Goal: Transaction & Acquisition: Purchase product/service

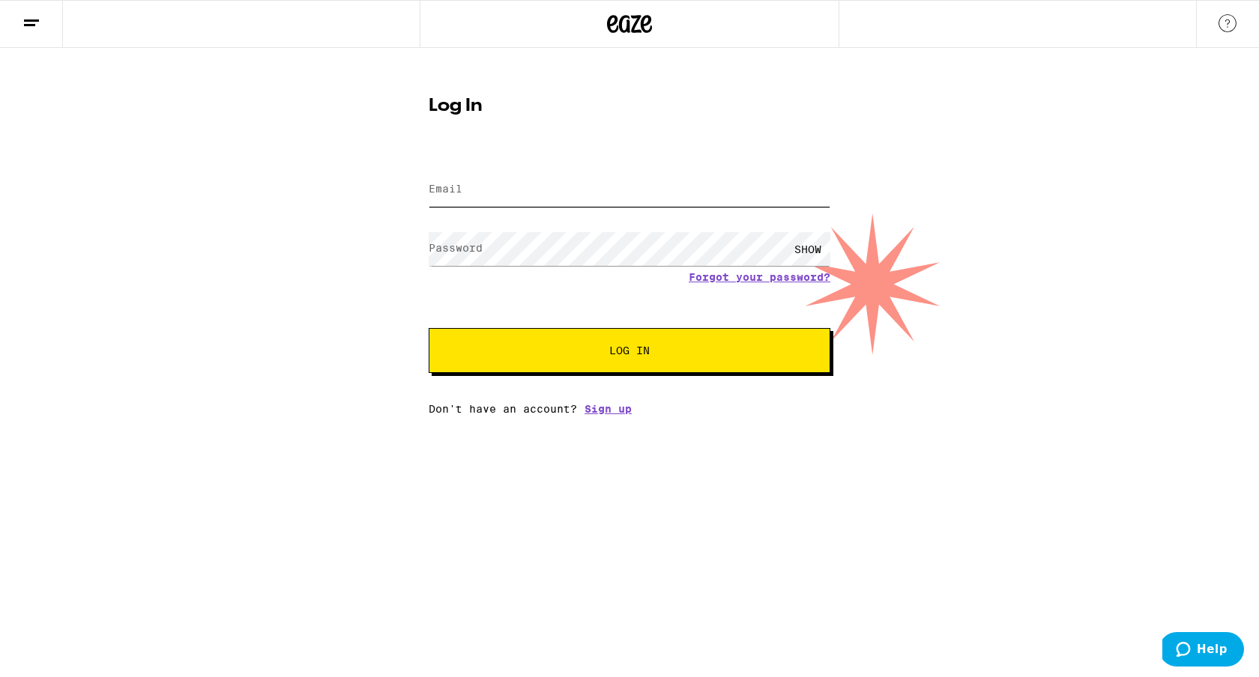
click at [656, 187] on input "Email" at bounding box center [630, 190] width 402 height 34
type input "[EMAIL_ADDRESS][DOMAIN_NAME]"
click at [429, 328] on button "Log In" at bounding box center [630, 350] width 402 height 45
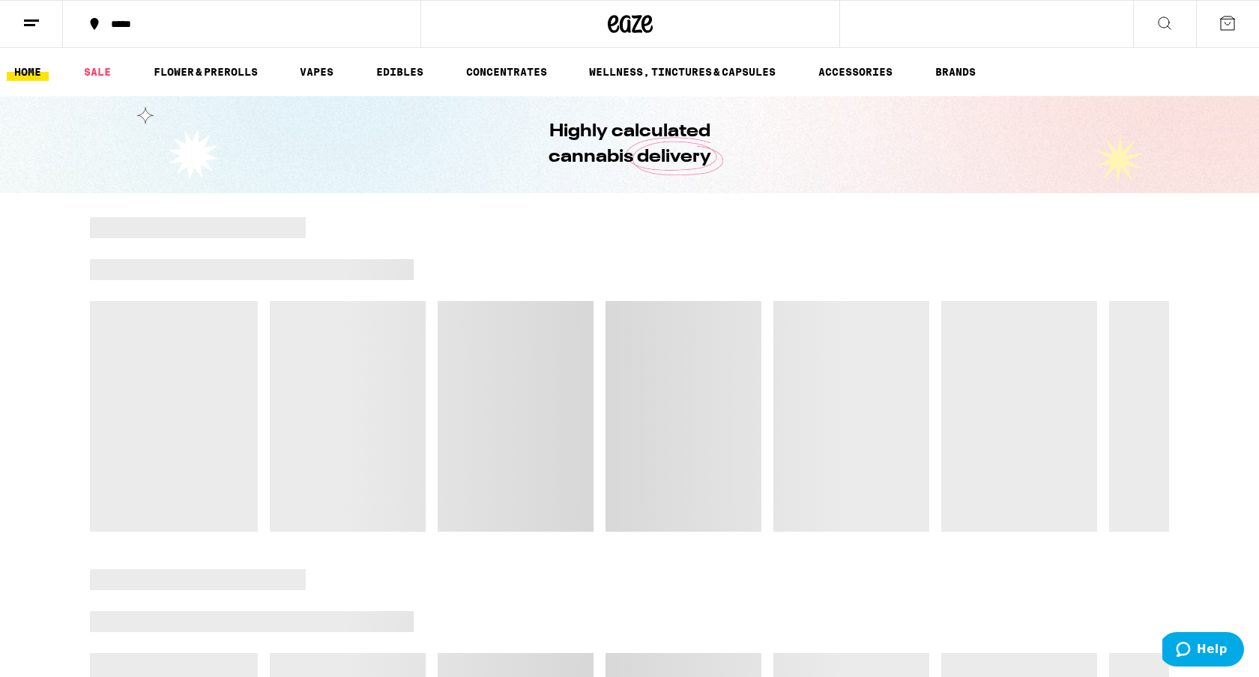
click at [121, 19] on div "*****" at bounding box center [250, 24] width 295 height 10
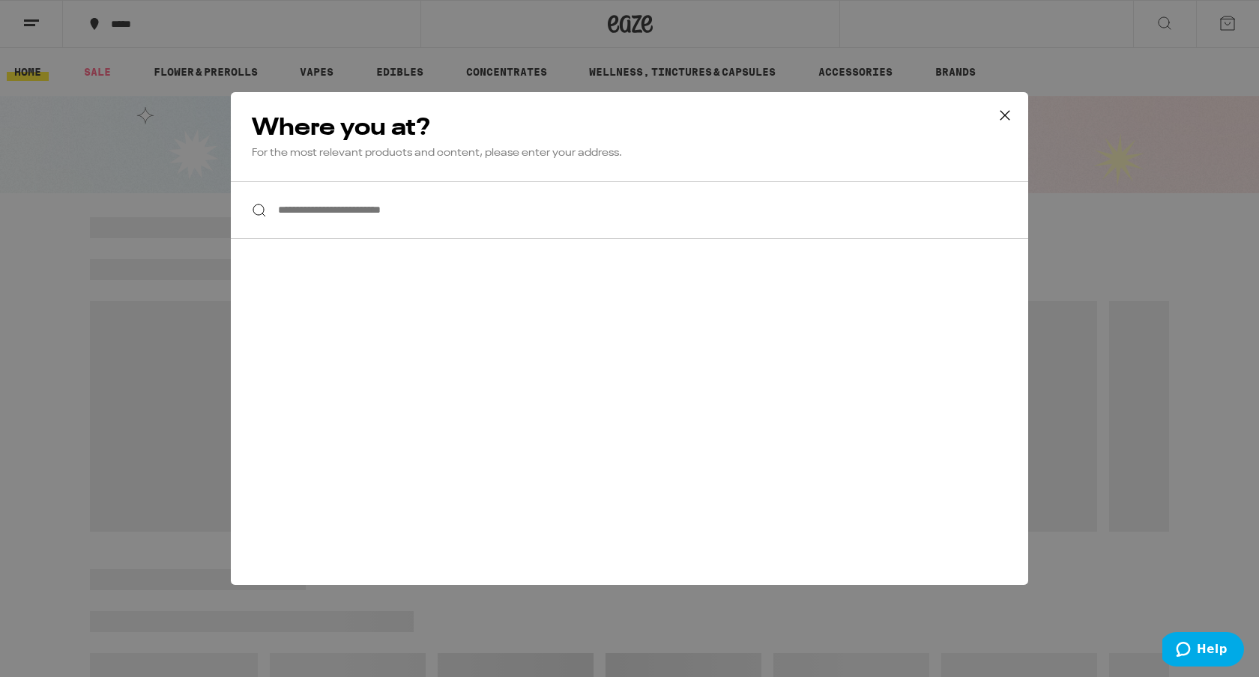
click at [390, 232] on input "**********" at bounding box center [629, 210] width 797 height 58
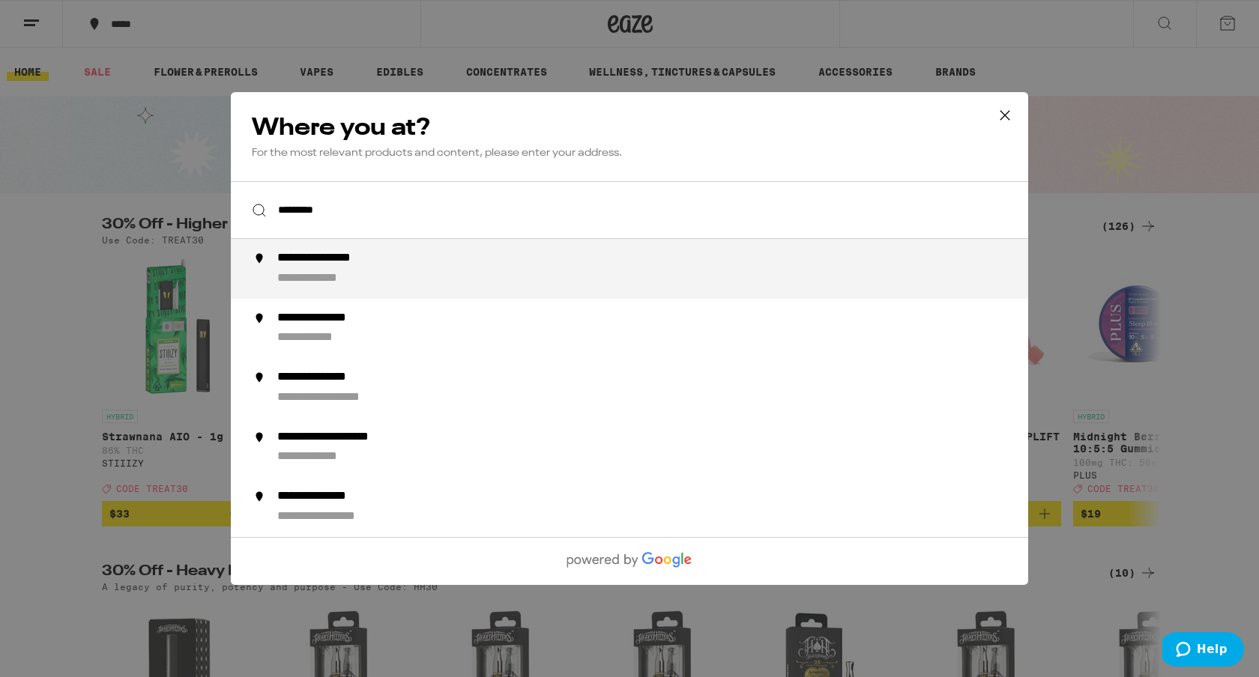
click at [370, 280] on div "**********" at bounding box center [327, 279] width 100 height 16
type input "**********"
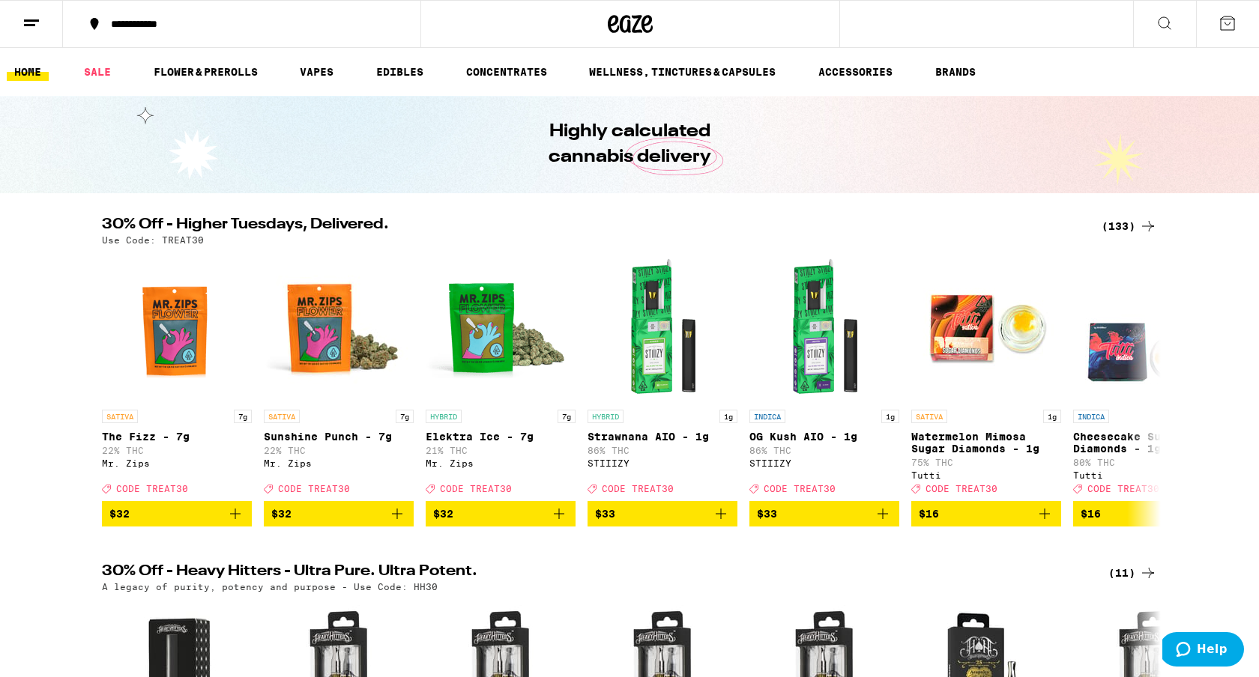
scroll to position [1, 0]
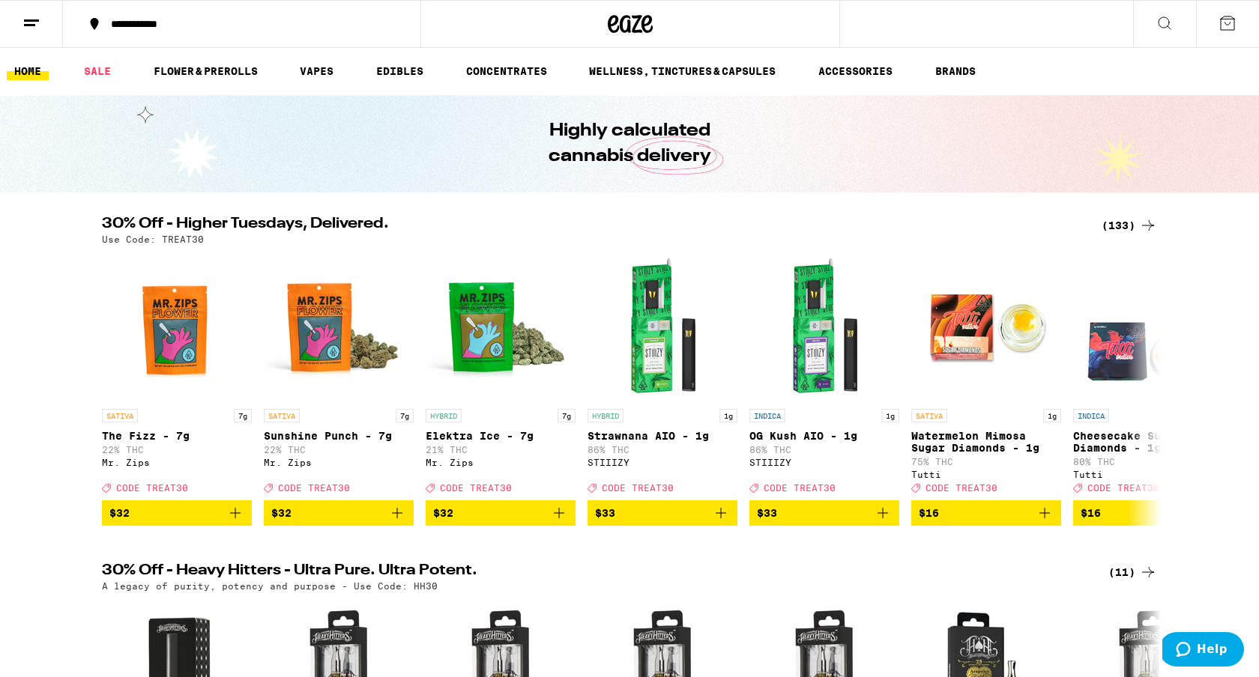
click at [1133, 219] on div "(133)" at bounding box center [1129, 226] width 55 height 18
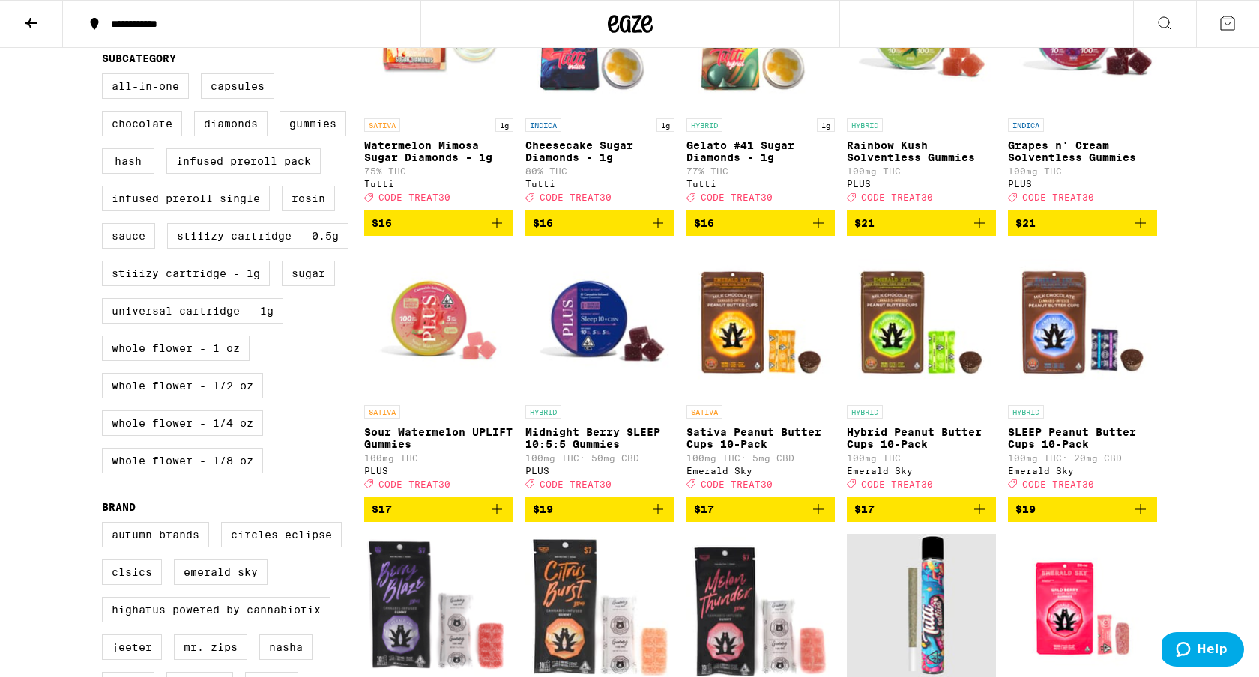
scroll to position [528, 0]
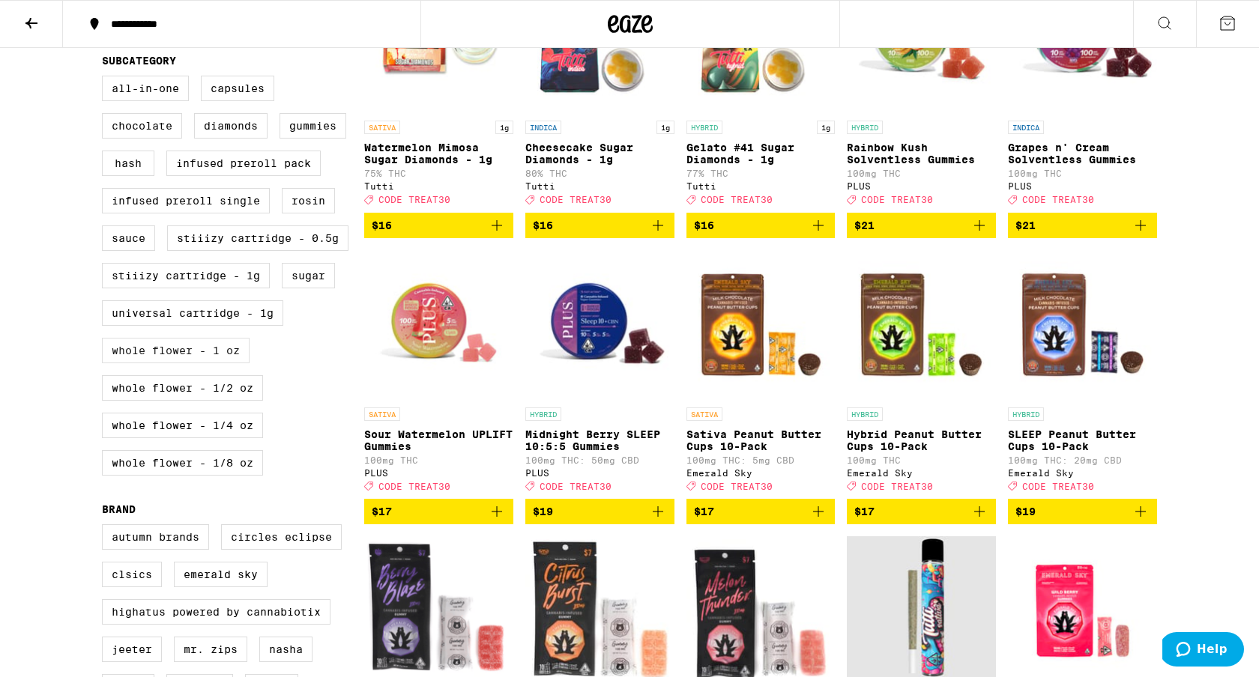
click at [207, 363] on label "Whole Flower - 1 oz" at bounding box center [176, 350] width 148 height 25
click at [106, 79] on input "Whole Flower - 1 oz" at bounding box center [105, 78] width 1 height 1
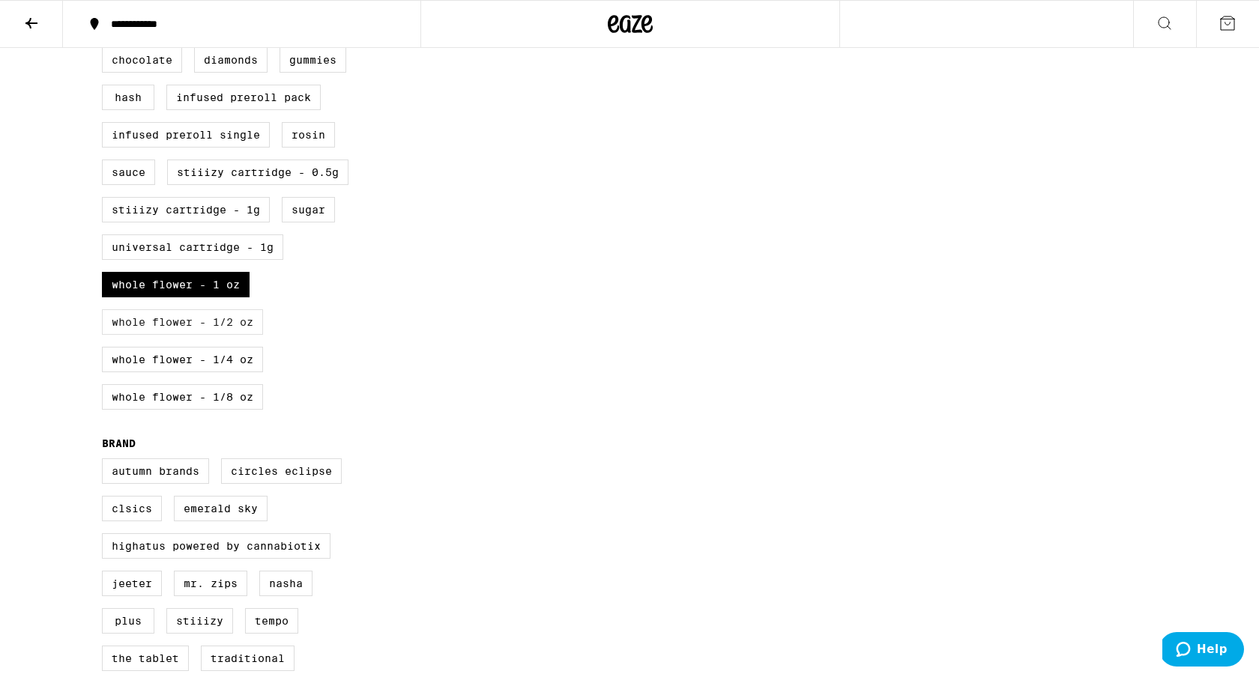
scroll to position [601, 0]
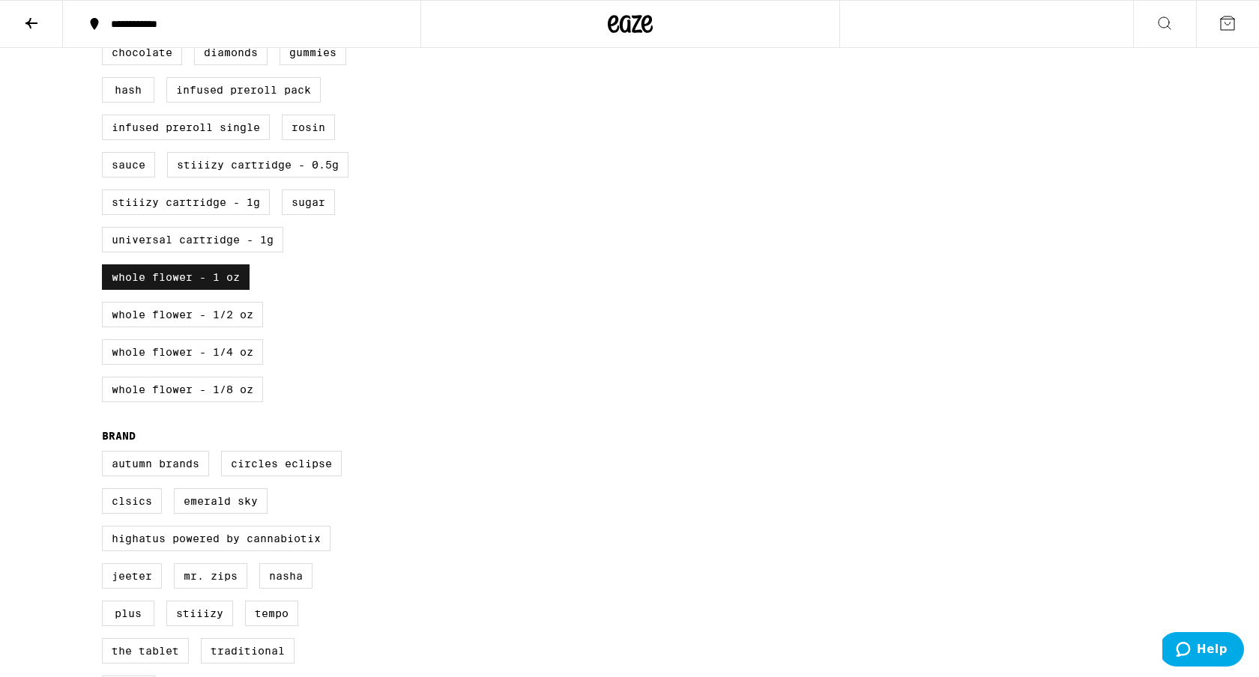
click at [173, 290] on label "Whole Flower - 1 oz" at bounding box center [176, 277] width 148 height 25
click at [106, 5] on input "Whole Flower - 1 oz" at bounding box center [105, 4] width 1 height 1
checkbox input "false"
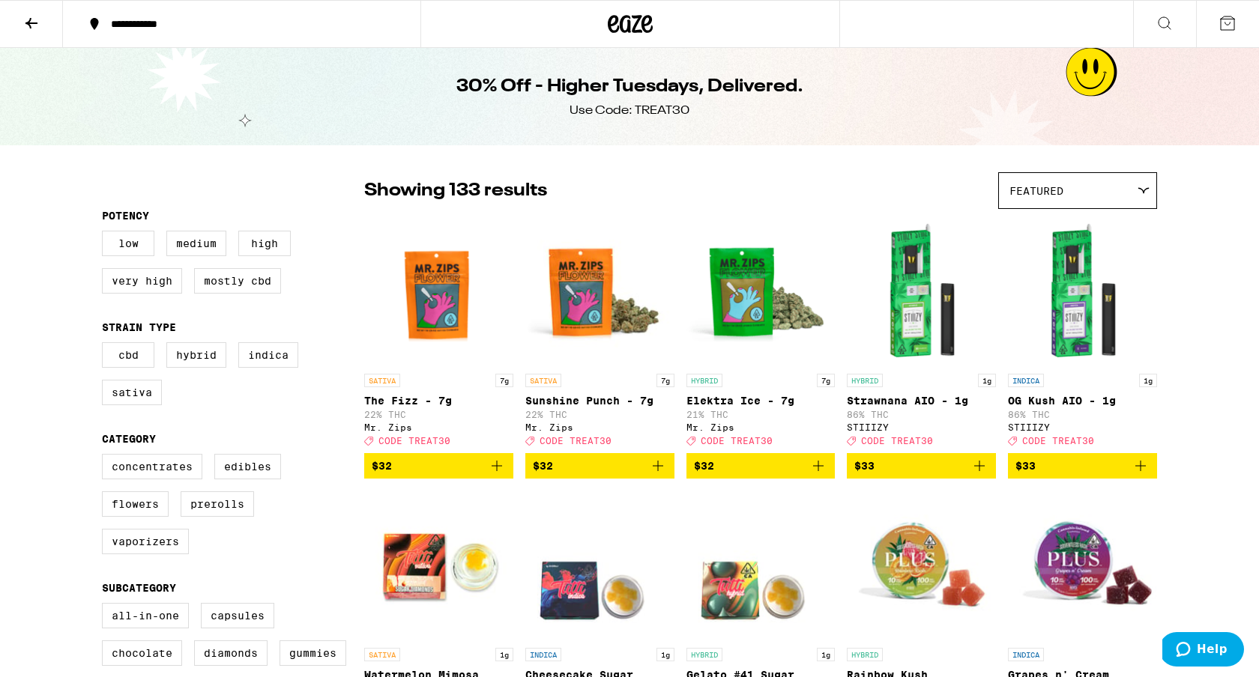
click at [38, 19] on icon at bounding box center [31, 23] width 18 height 18
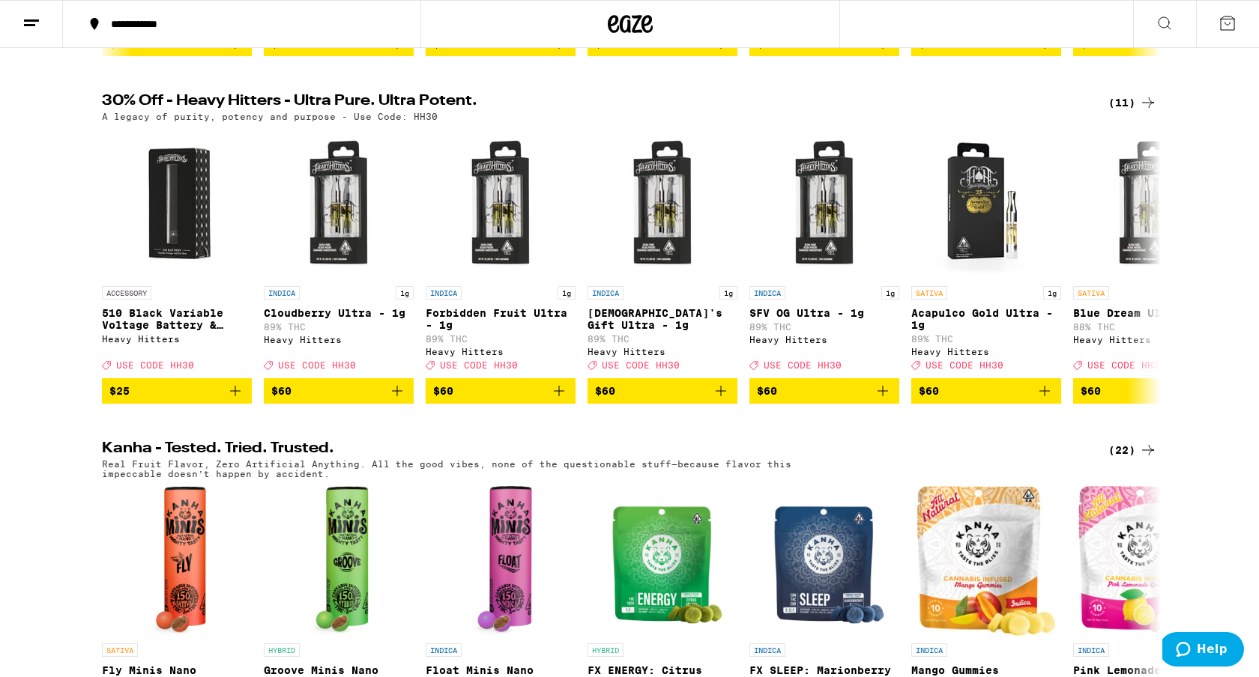
scroll to position [1207, 0]
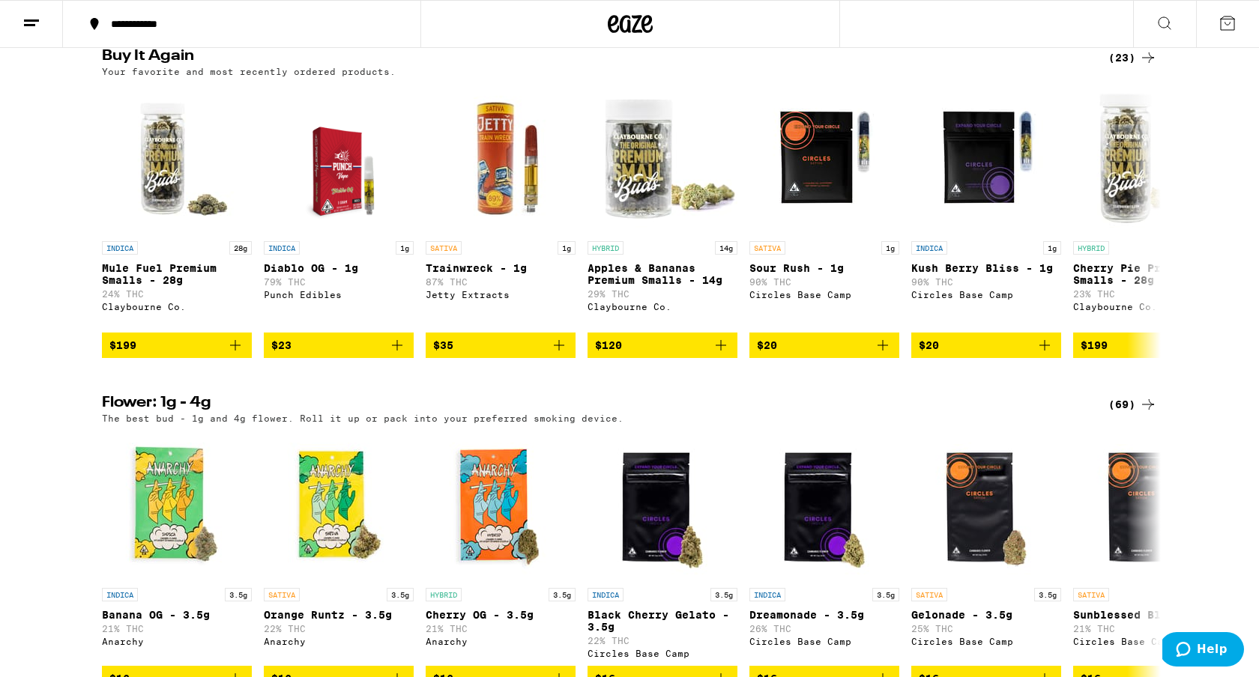
click at [1123, 67] on div "(23)" at bounding box center [1132, 58] width 49 height 18
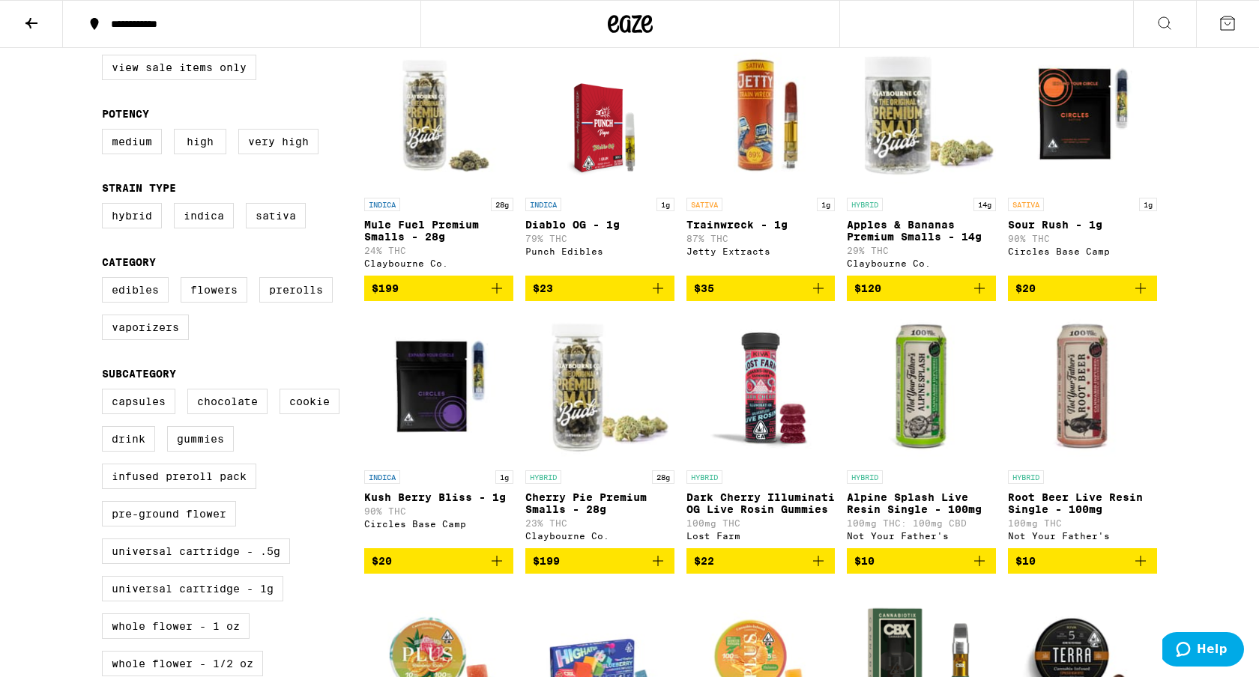
scroll to position [409, 0]
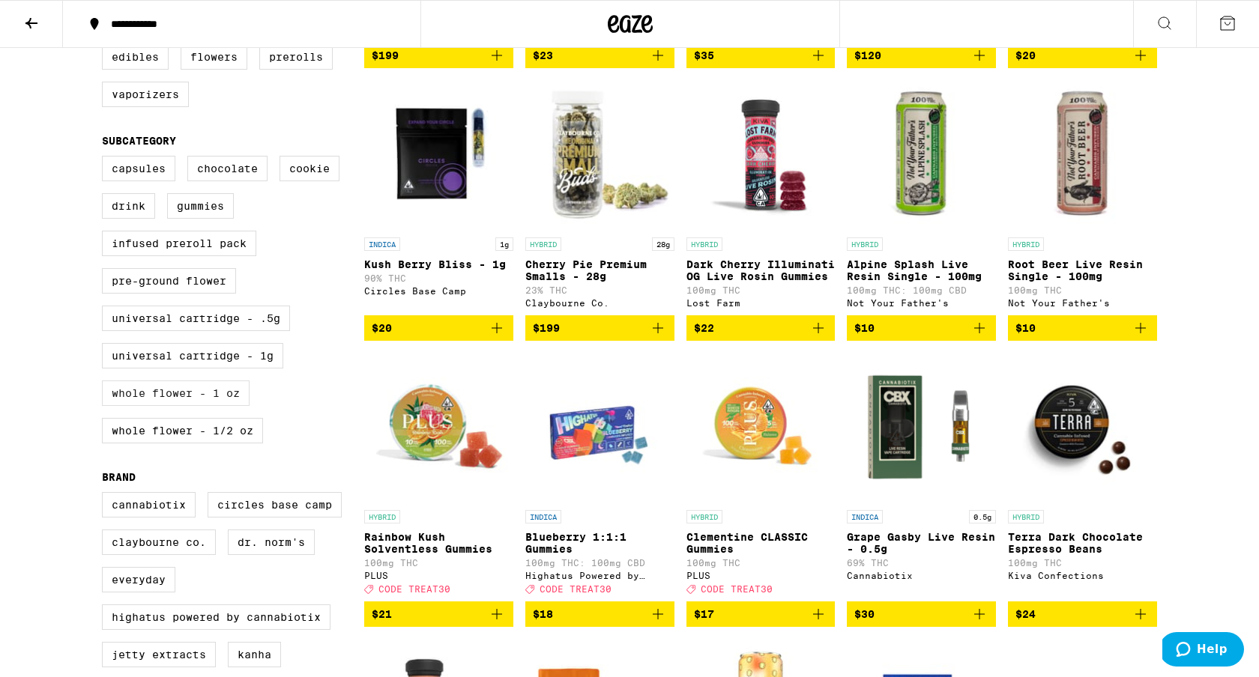
click at [223, 406] on label "Whole Flower - 1 oz" at bounding box center [176, 393] width 148 height 25
click at [106, 159] on input "Whole Flower - 1 oz" at bounding box center [105, 158] width 1 height 1
checkbox input "true"
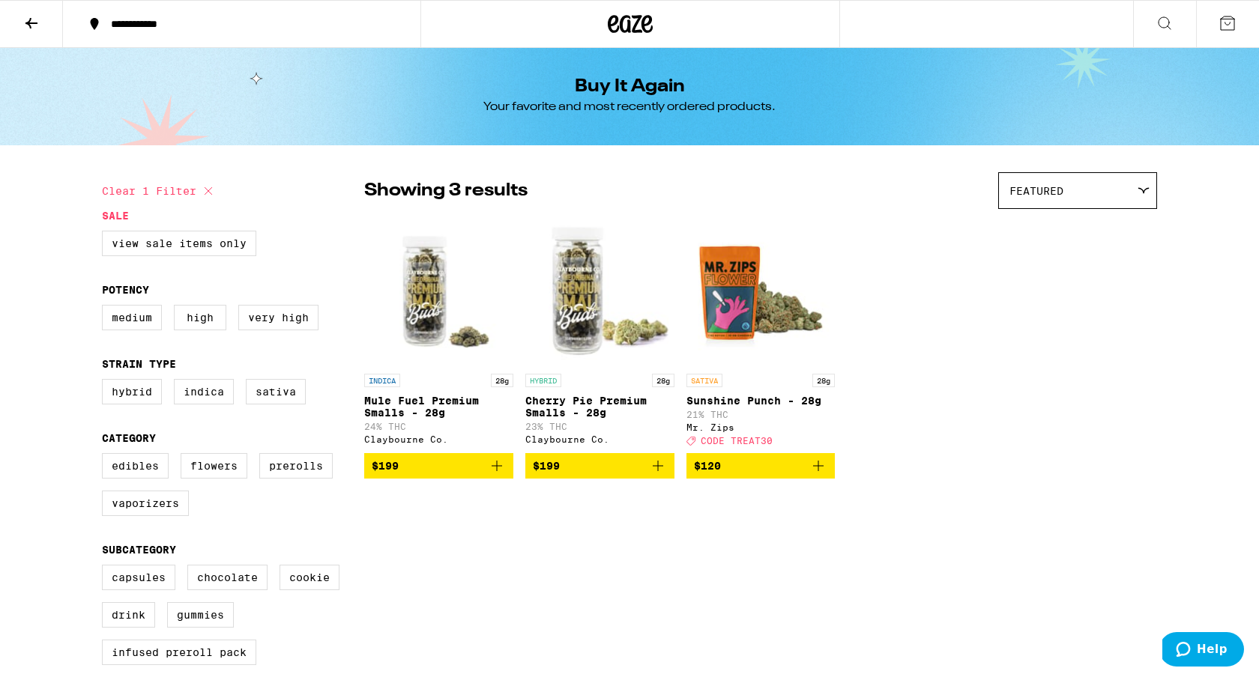
click at [661, 475] on icon "Add to bag" at bounding box center [658, 466] width 18 height 18
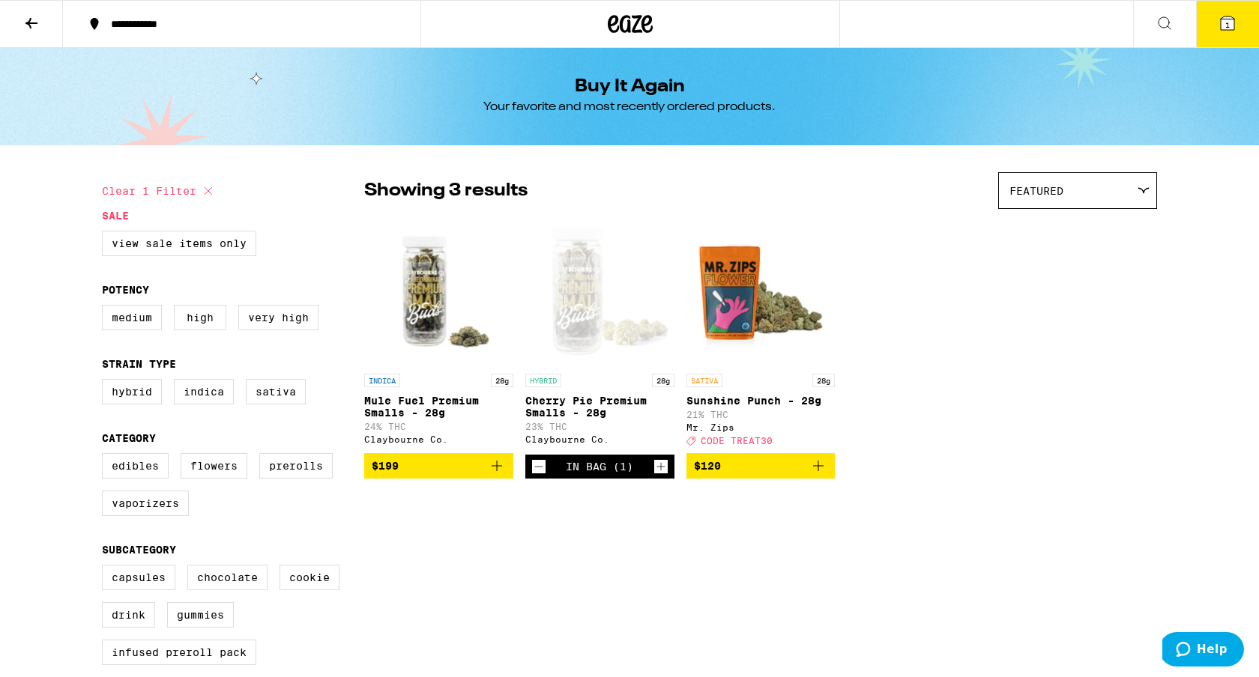
click at [1210, 33] on button "1" at bounding box center [1227, 24] width 63 height 46
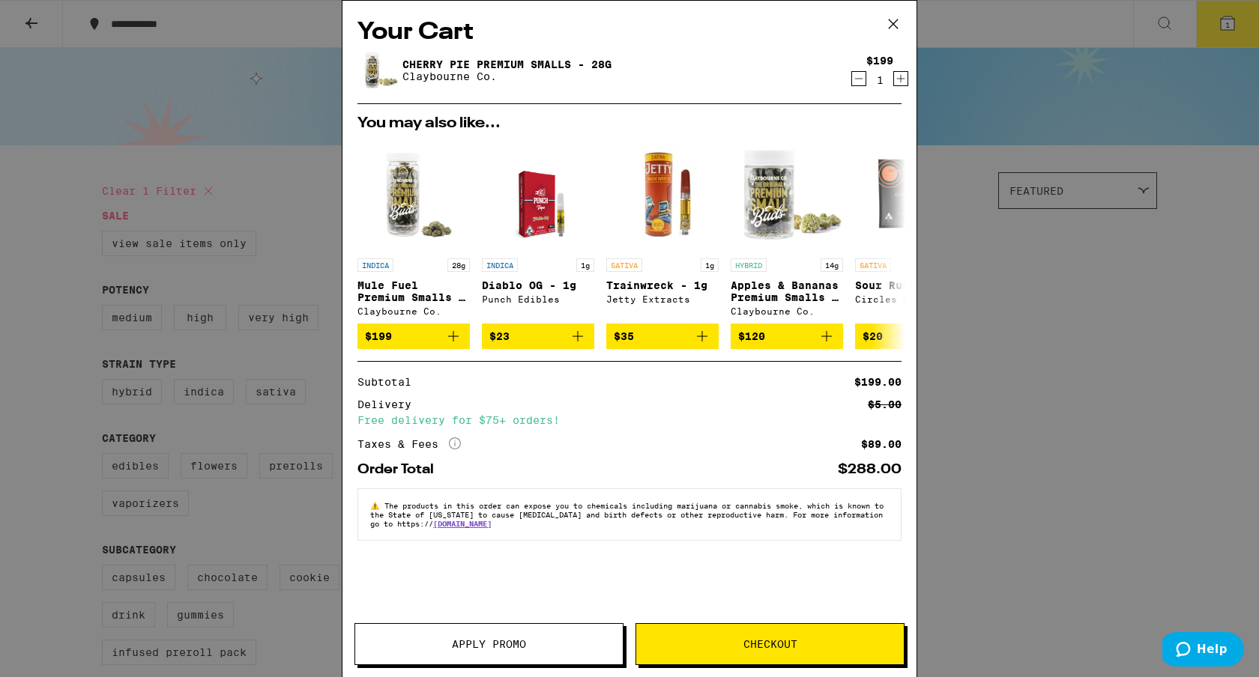
click at [761, 669] on div "Apply Promo Checkout" at bounding box center [629, 650] width 574 height 54
click at [716, 641] on span "Checkout" at bounding box center [770, 644] width 268 height 10
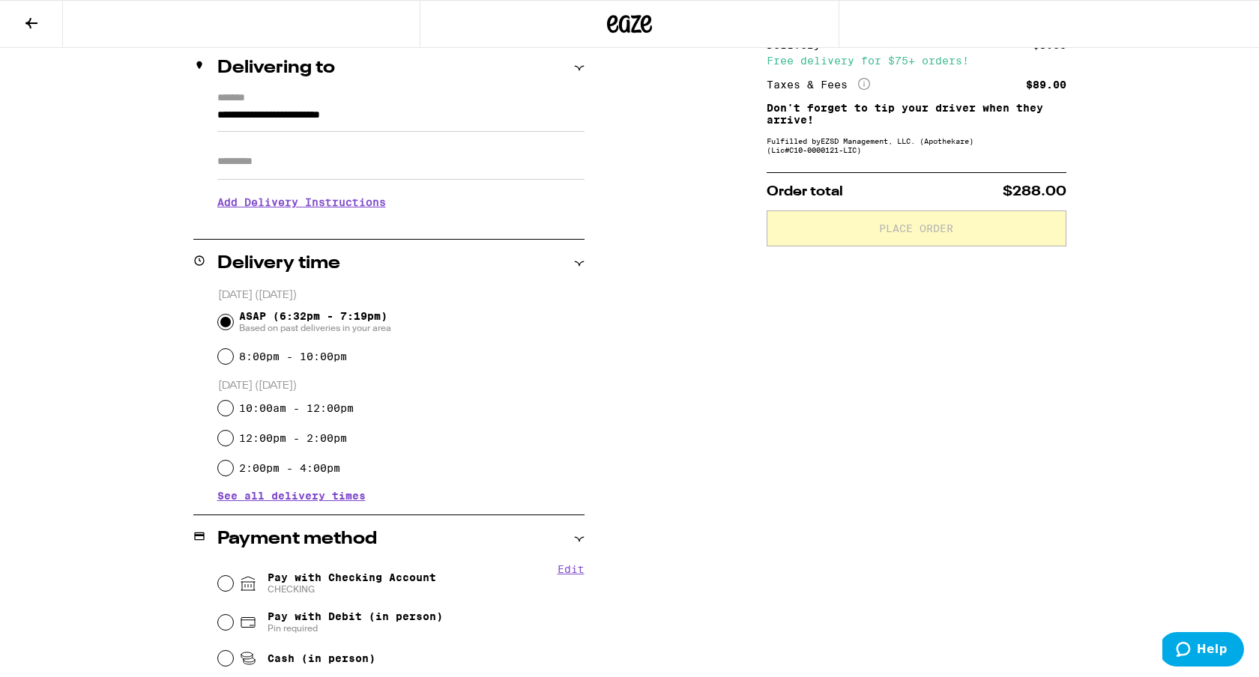
scroll to position [295, 0]
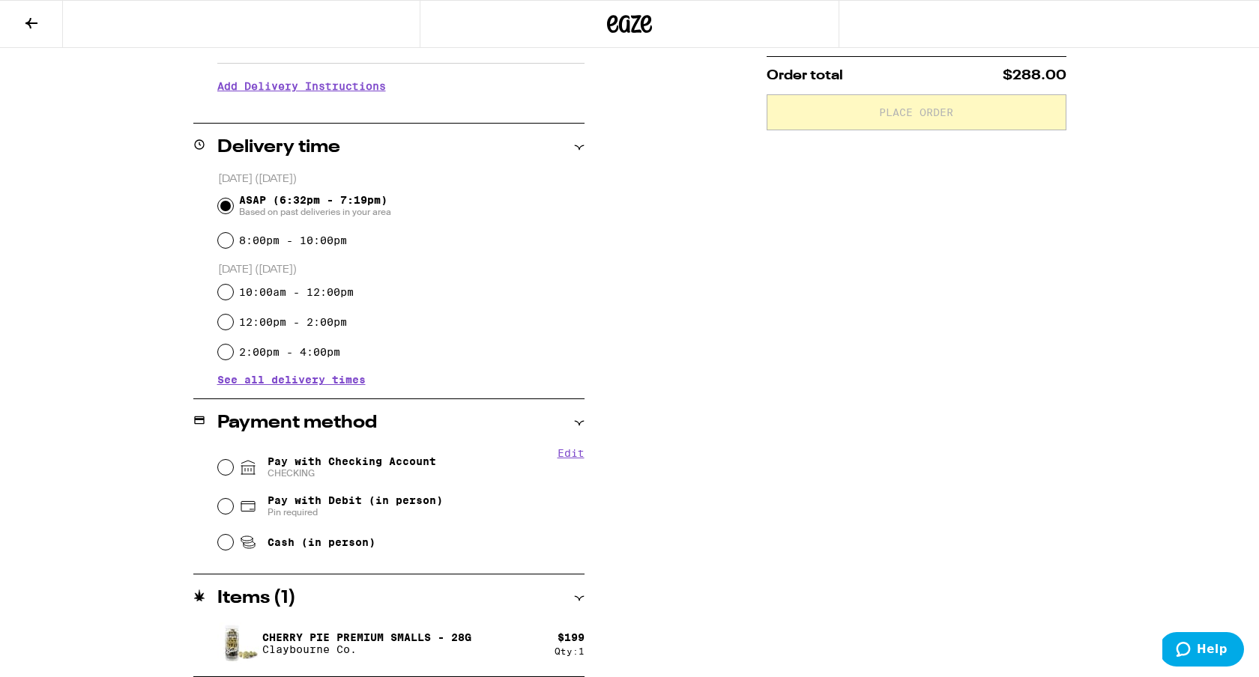
click at [333, 463] on span "Pay with Checking Account CHECKING" at bounding box center [352, 468] width 169 height 24
click at [233, 463] on input "Pay with Checking Account CHECKING" at bounding box center [225, 467] width 15 height 15
radio input "true"
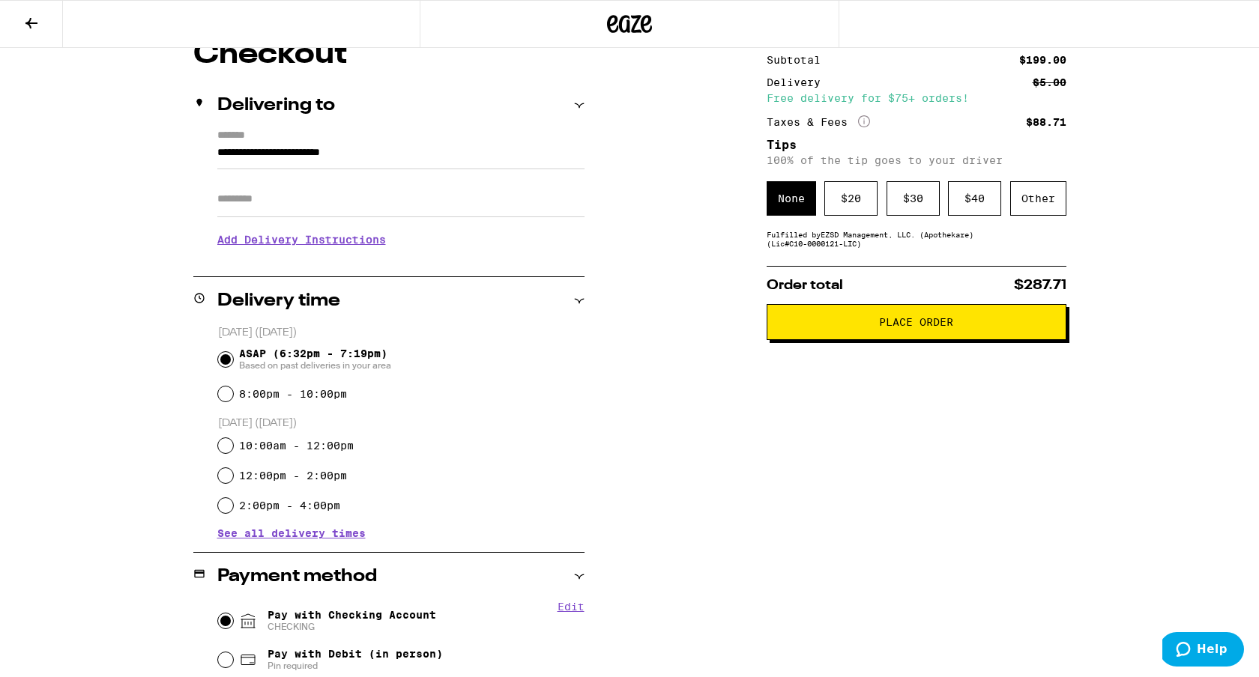
scroll to position [0, 0]
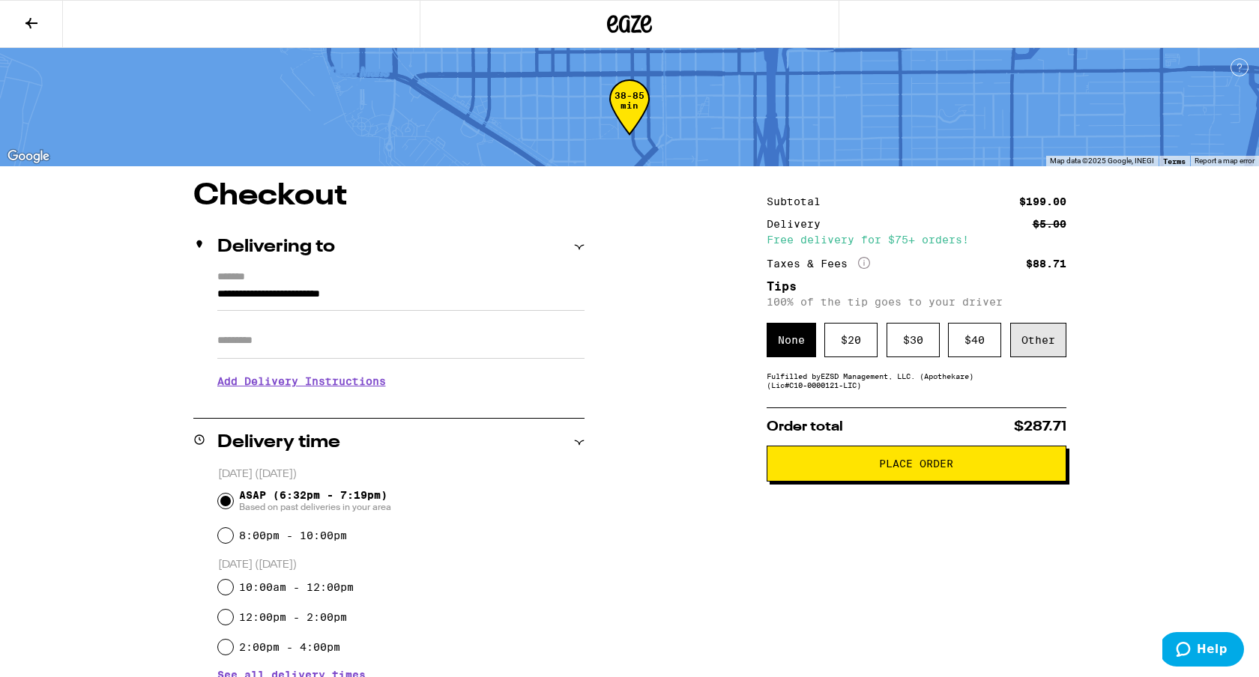
click at [1043, 342] on div "Other" at bounding box center [1038, 340] width 56 height 34
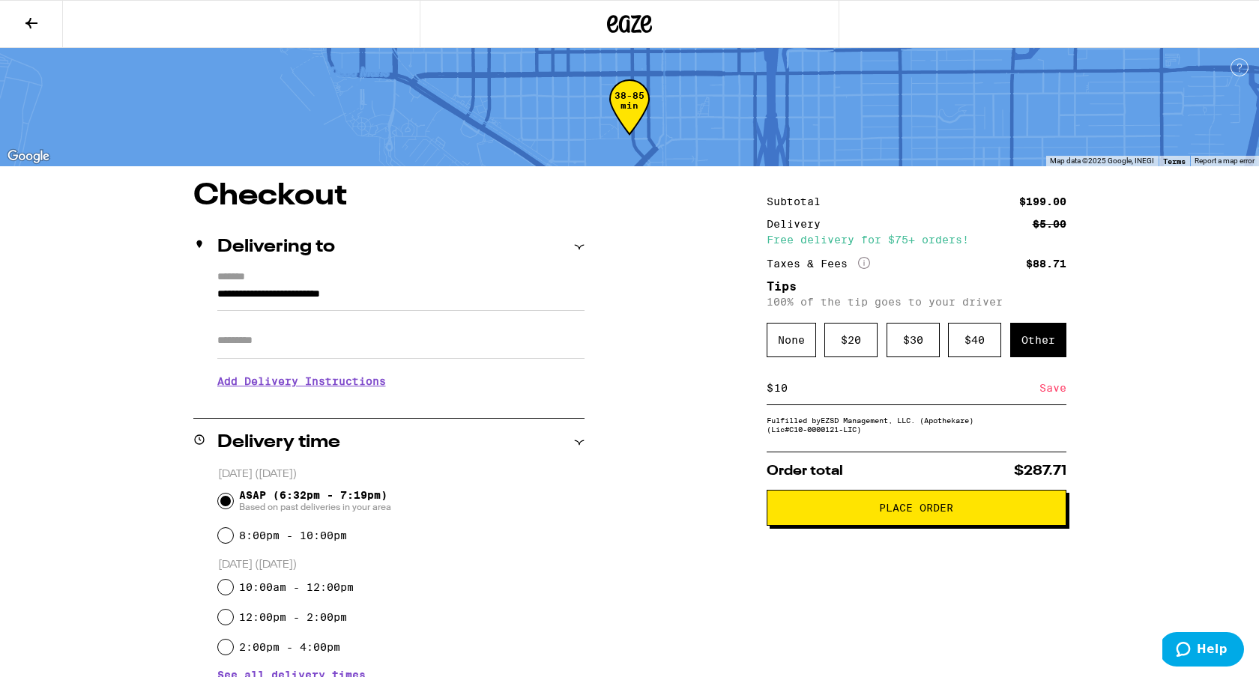
type input "10"
click at [1048, 398] on div "Save" at bounding box center [1052, 388] width 27 height 33
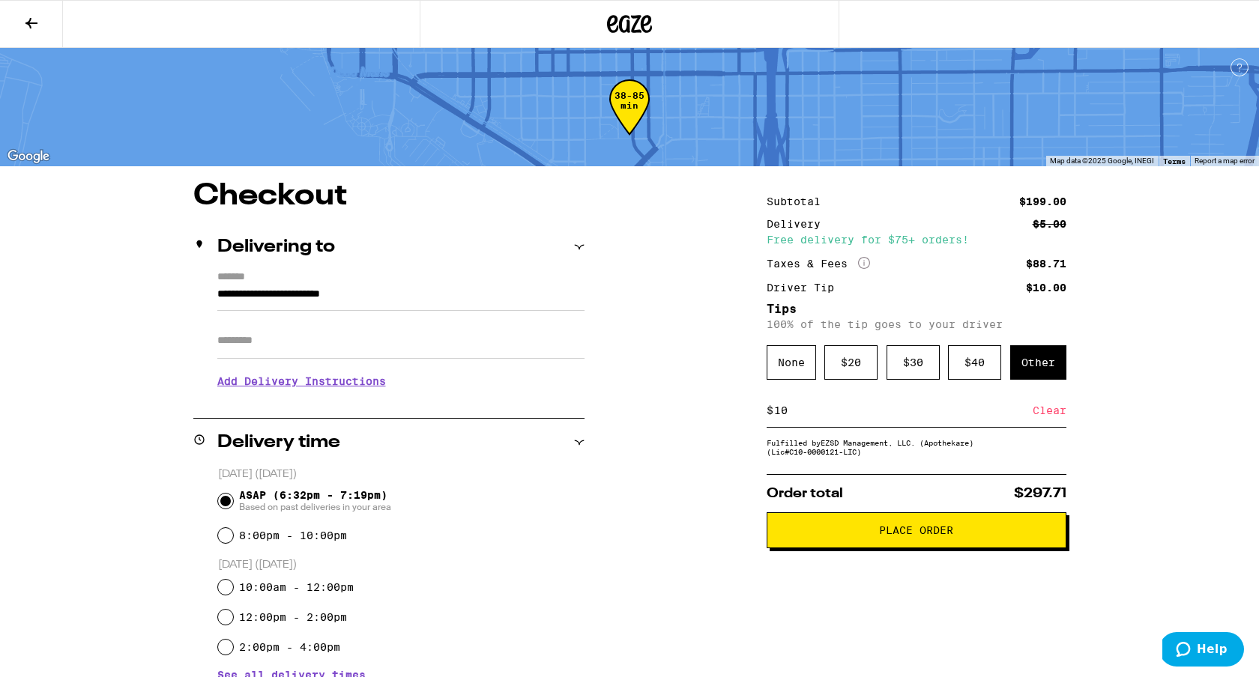
click at [941, 548] on button "Place Order" at bounding box center [917, 531] width 300 height 36
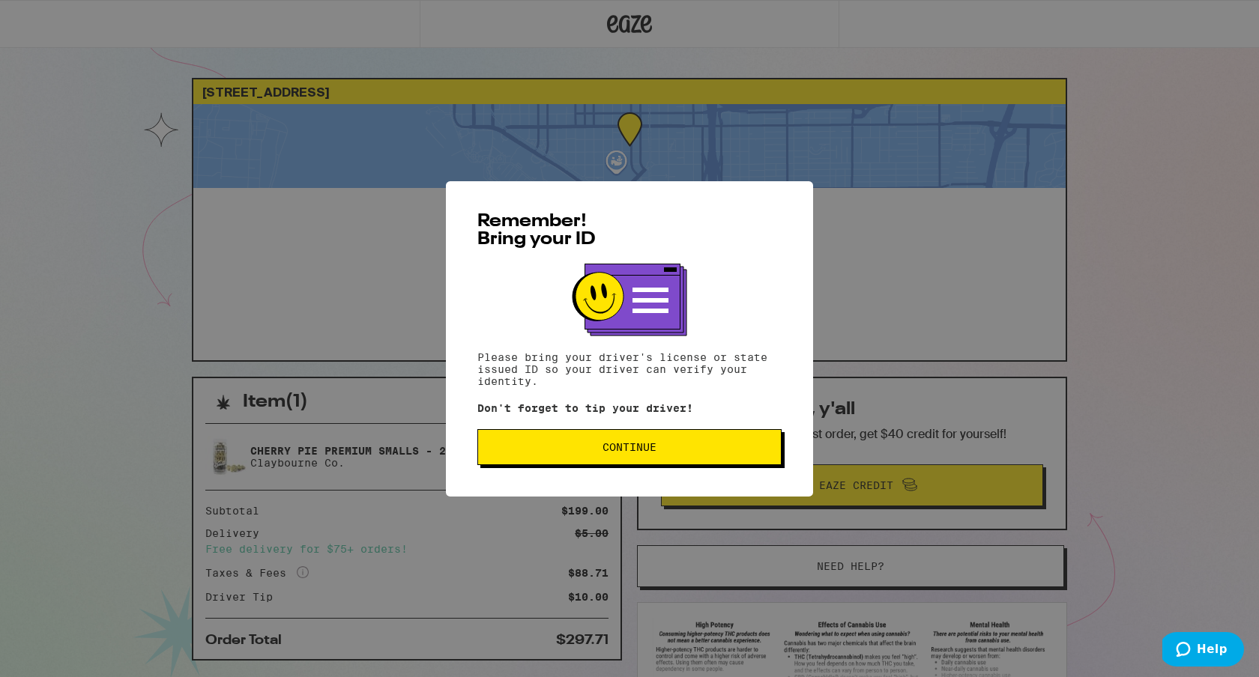
click at [674, 448] on span "Continue" at bounding box center [629, 447] width 279 height 10
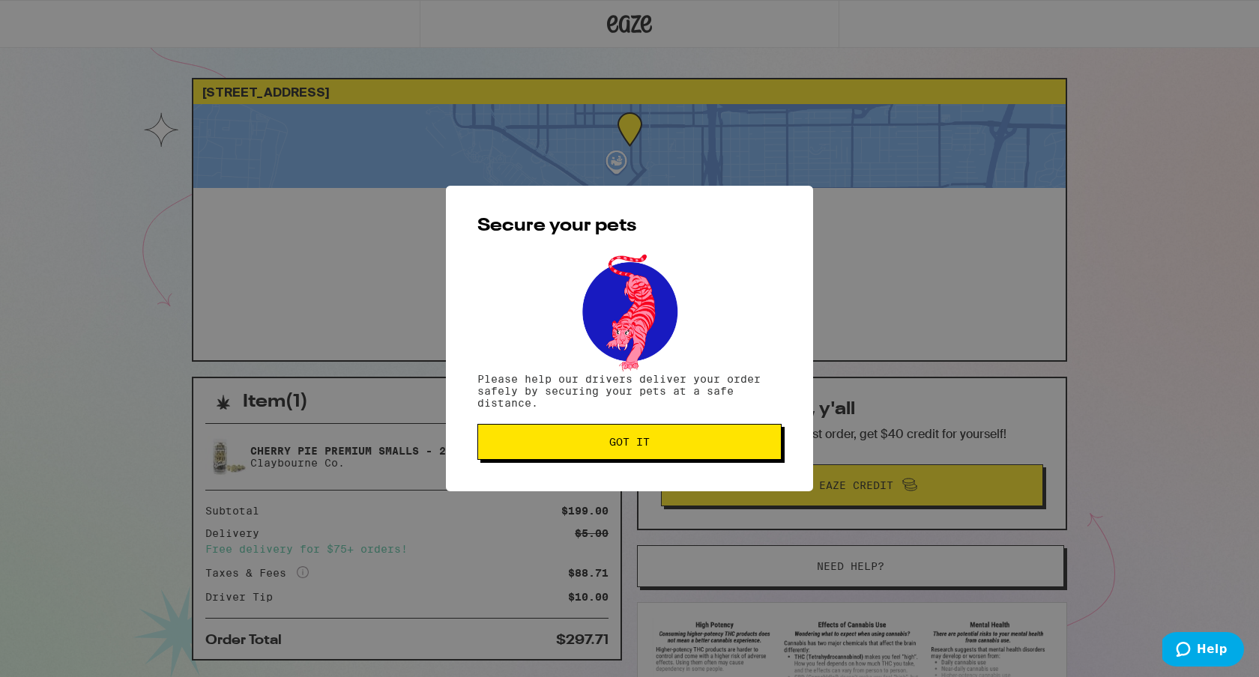
click at [641, 435] on button "Got it" at bounding box center [629, 442] width 304 height 36
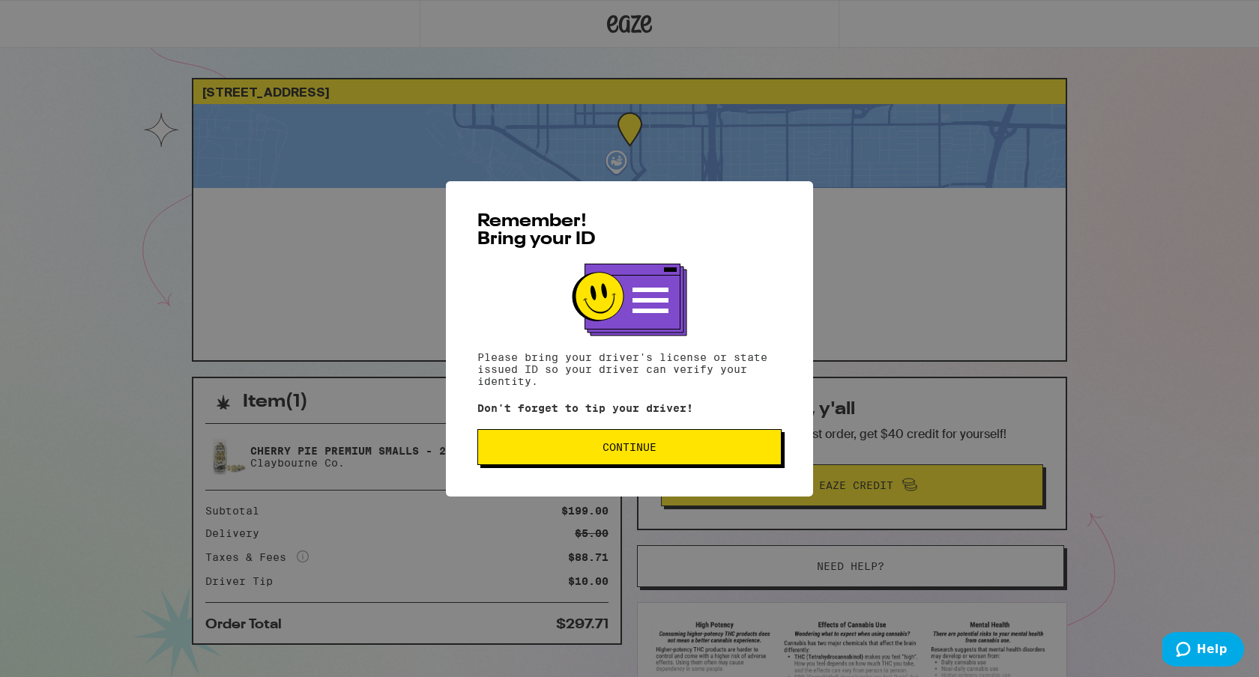
click at [554, 456] on button "Continue" at bounding box center [629, 447] width 304 height 36
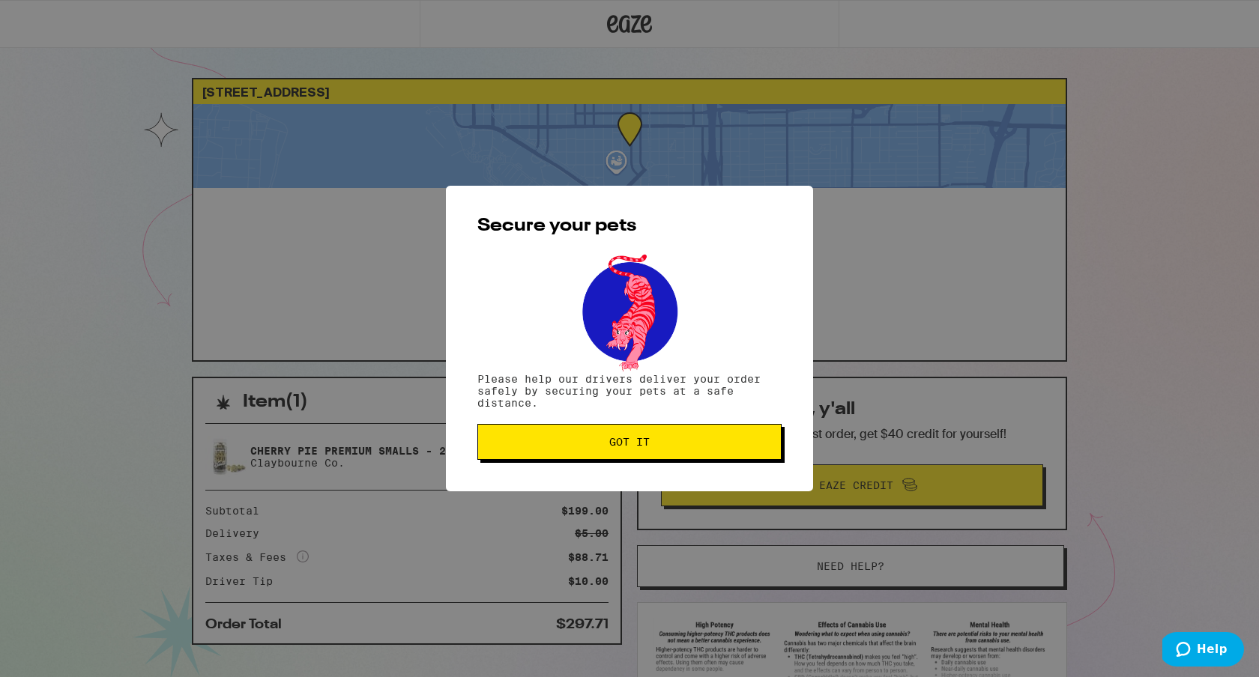
click at [558, 437] on button "Got it" at bounding box center [629, 442] width 304 height 36
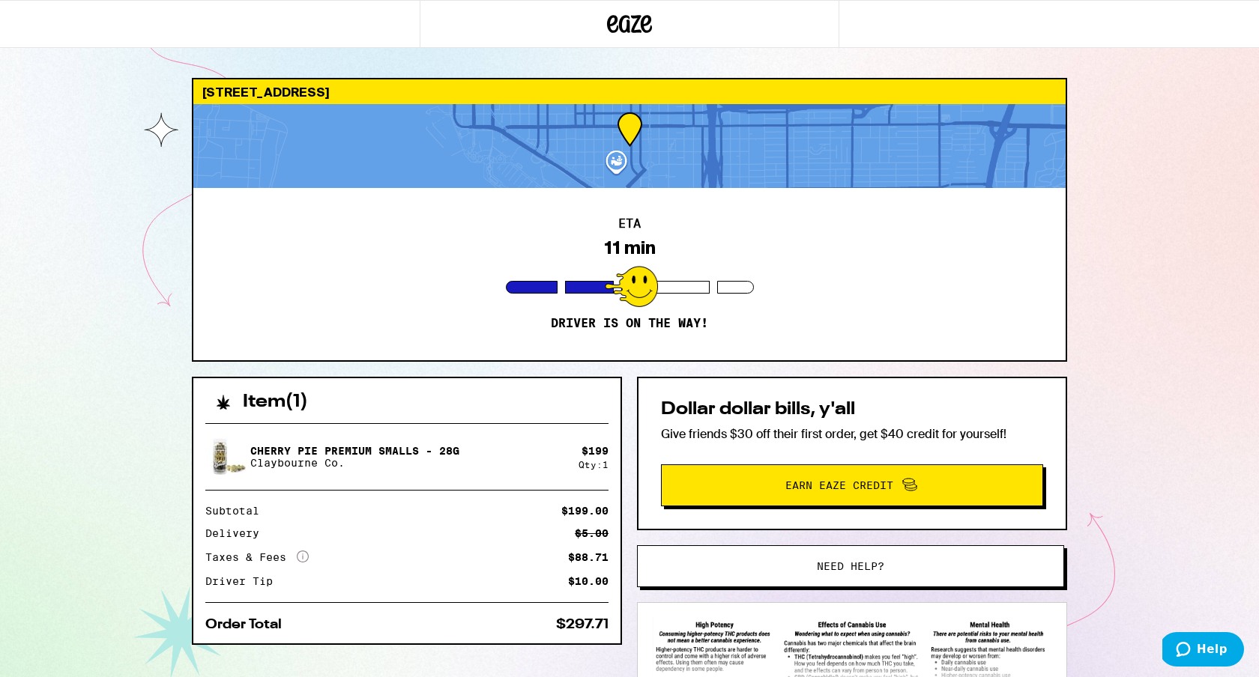
click at [467, 264] on div "ETA 11 min Driver is on the way!" at bounding box center [629, 274] width 872 height 172
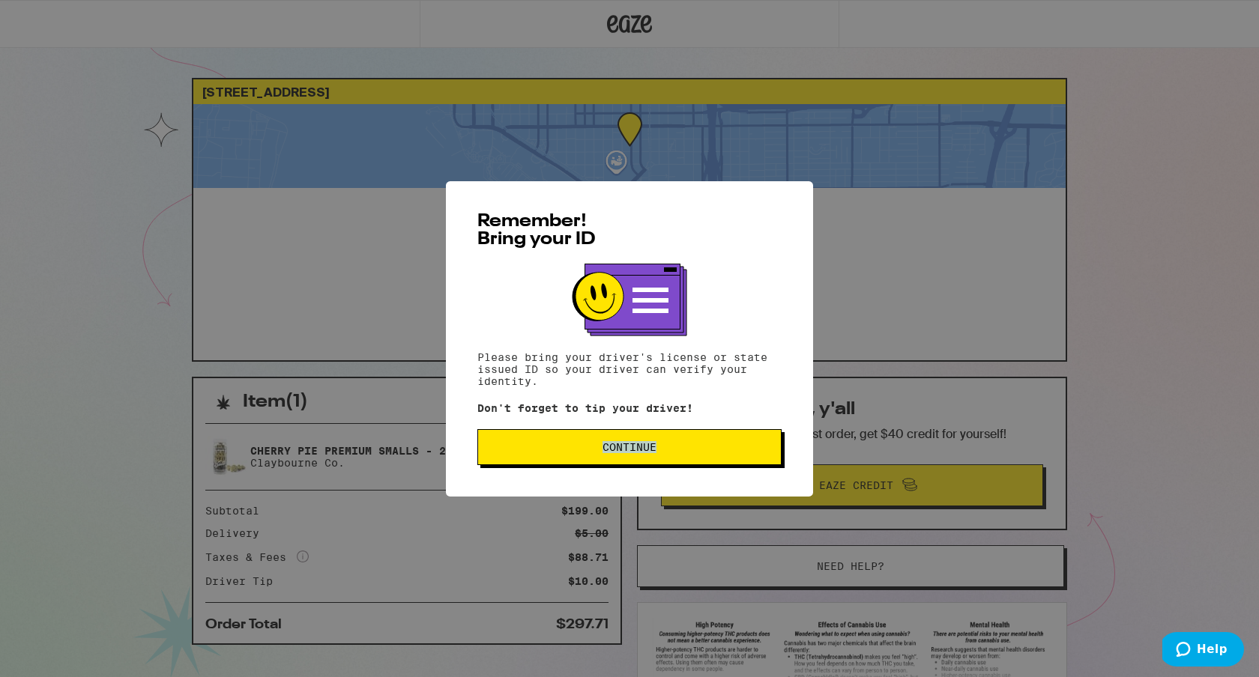
drag, startPoint x: 605, startPoint y: 497, endPoint x: 601, endPoint y: 456, distance: 41.4
click at [601, 456] on div "Remember! Bring your ID Please bring your driver's license or state issued ID s…" at bounding box center [629, 338] width 367 height 315
click at [588, 445] on button "Continue" at bounding box center [629, 447] width 304 height 36
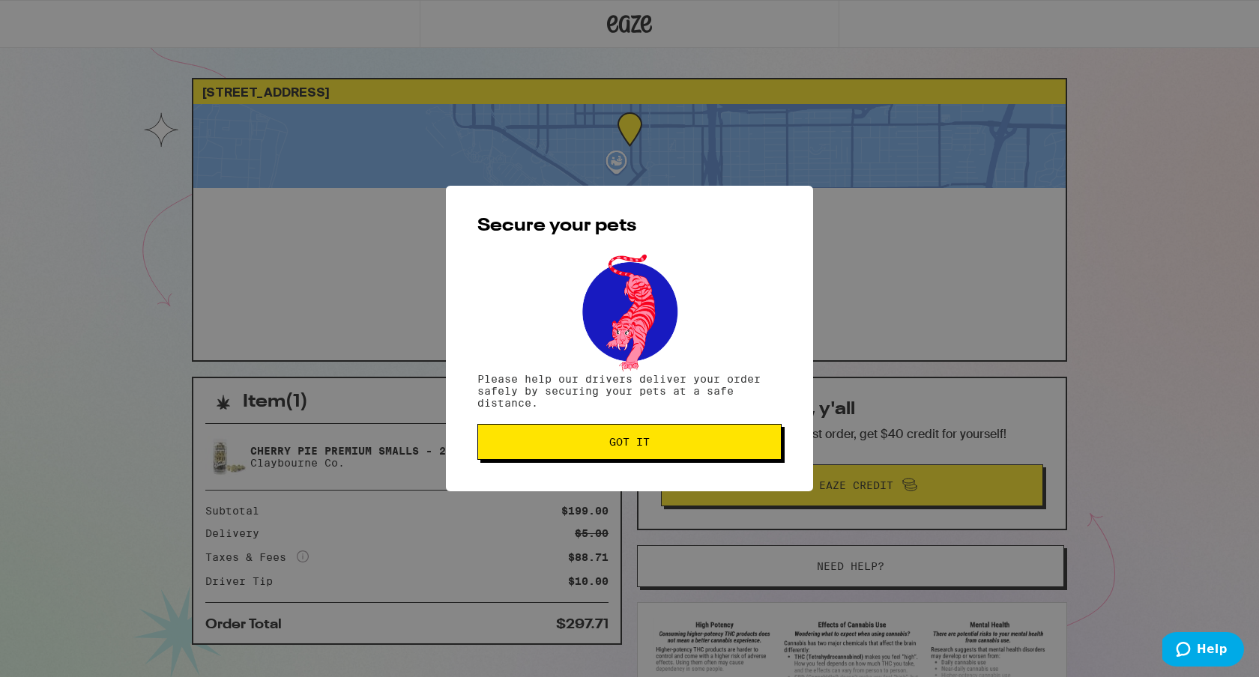
click at [577, 469] on div "Secure your pets Please help our drivers deliver your order safely by securing …" at bounding box center [629, 339] width 367 height 306
click at [577, 452] on button "Got it" at bounding box center [629, 442] width 304 height 36
